Goal: Find specific page/section: Find specific page/section

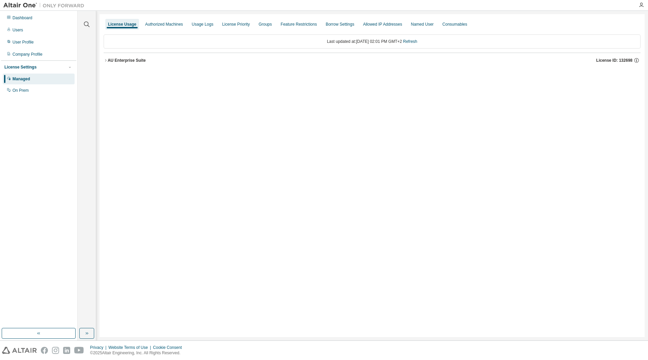
click at [641, 8] on div at bounding box center [642, 5] width 14 height 10
click at [19, 9] on div at bounding box center [44, 5] width 88 height 10
click at [21, 21] on div "Dashboard" at bounding box center [39, 17] width 72 height 11
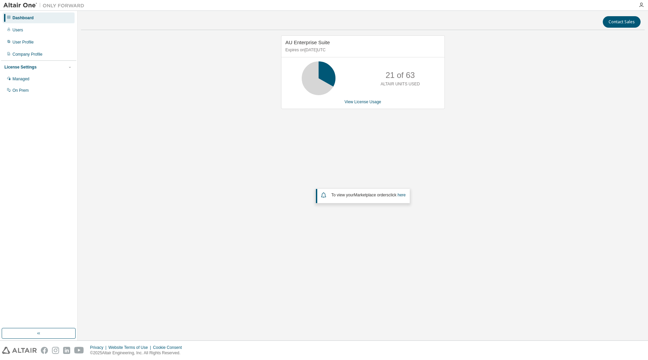
click at [26, 0] on div at bounding box center [44, 5] width 88 height 10
click at [13, 5] on img at bounding box center [45, 5] width 84 height 7
click at [7, 5] on img at bounding box center [45, 5] width 84 height 7
